Goal: Find specific page/section: Find specific page/section

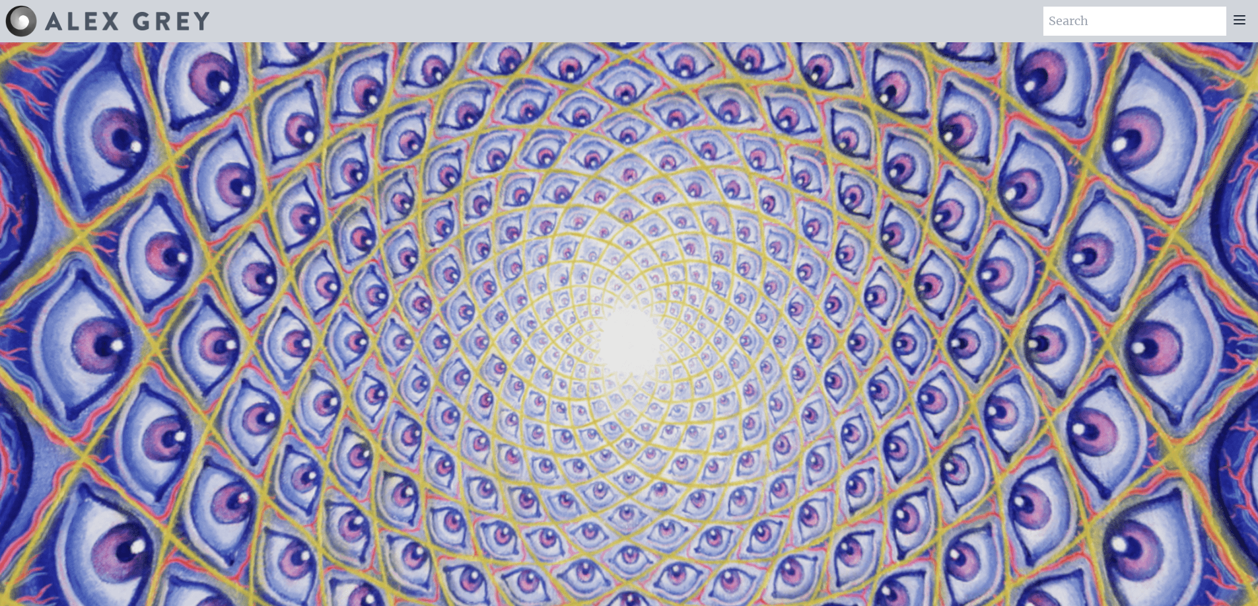
click at [514, 3] on div "Art Writings About" at bounding box center [629, 21] width 1258 height 42
click at [1242, 15] on icon at bounding box center [1240, 20] width 16 height 16
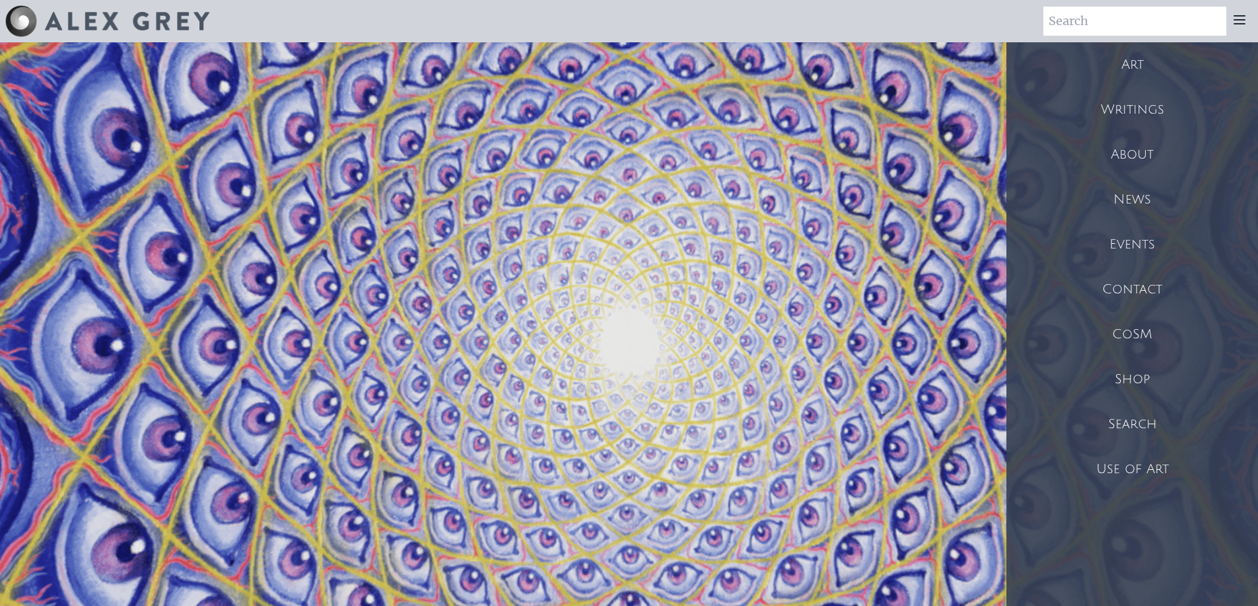
click at [1139, 56] on div "Art" at bounding box center [1133, 64] width 252 height 45
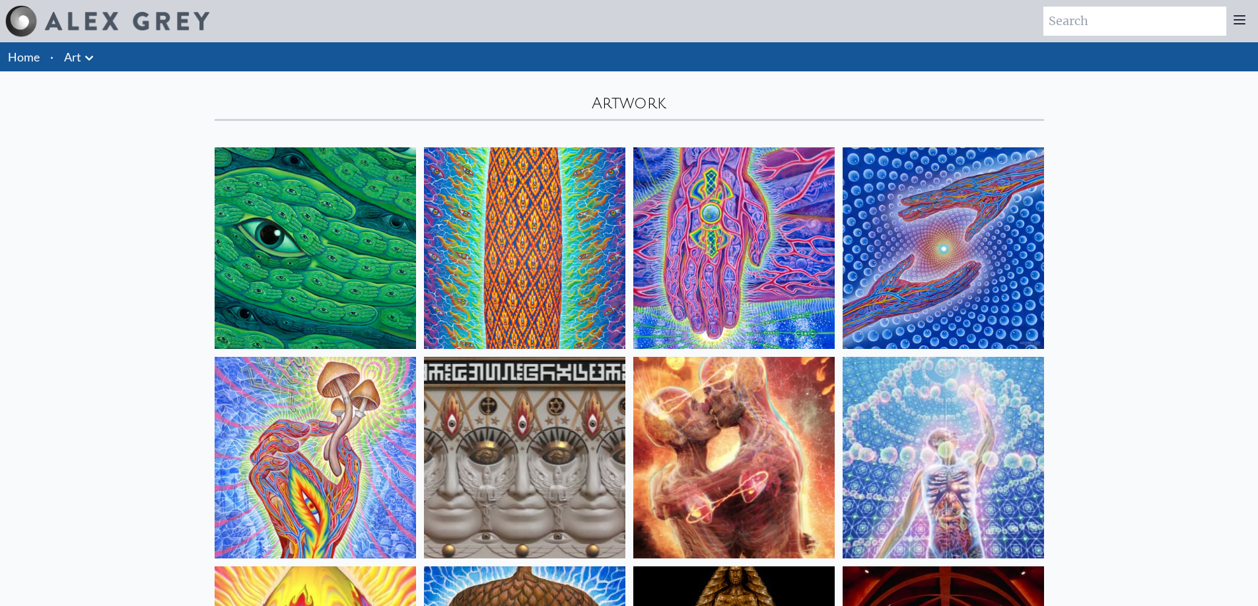
click at [1234, 25] on icon at bounding box center [1240, 20] width 16 height 16
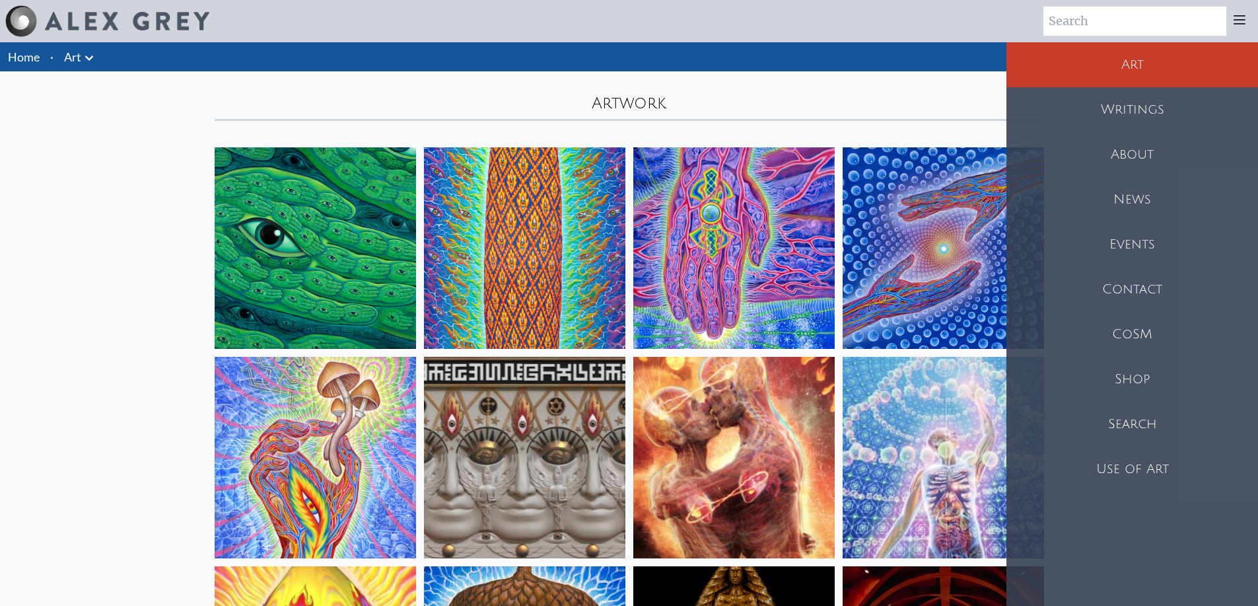
click at [1151, 375] on div "Shop" at bounding box center [1133, 379] width 252 height 45
